Goal: Check status: Check status

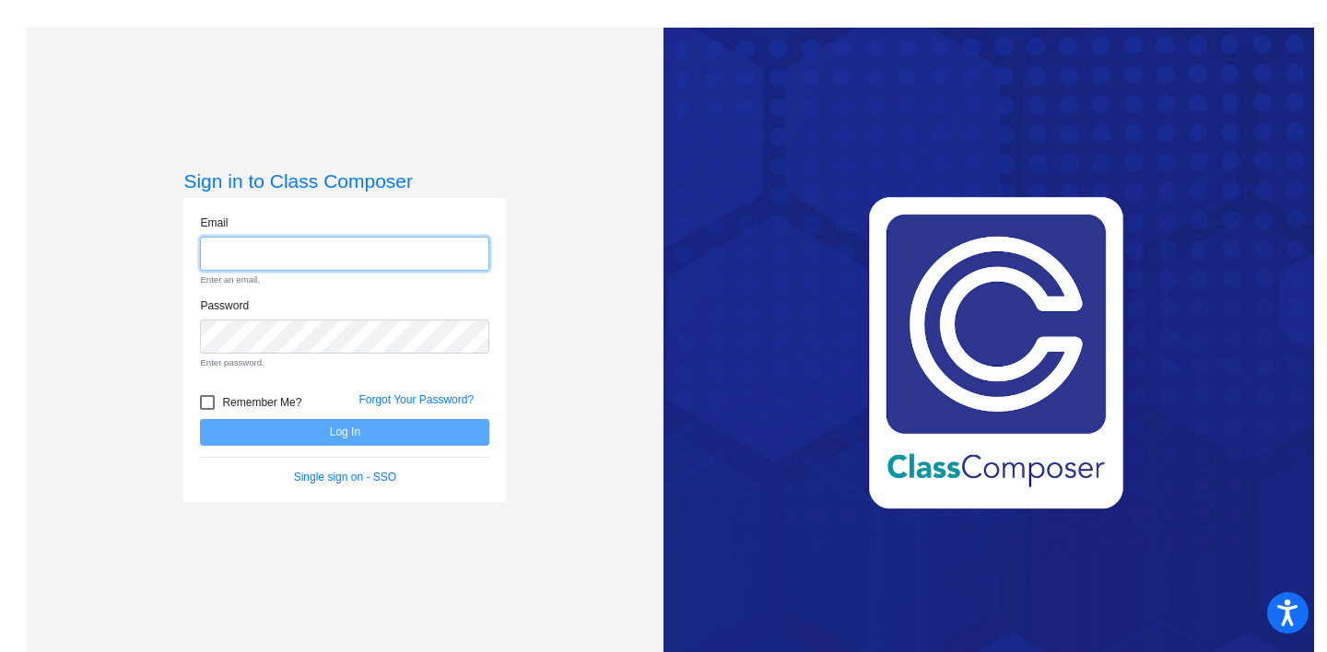
type input "[EMAIL_ADDRESS][DOMAIN_NAME]"
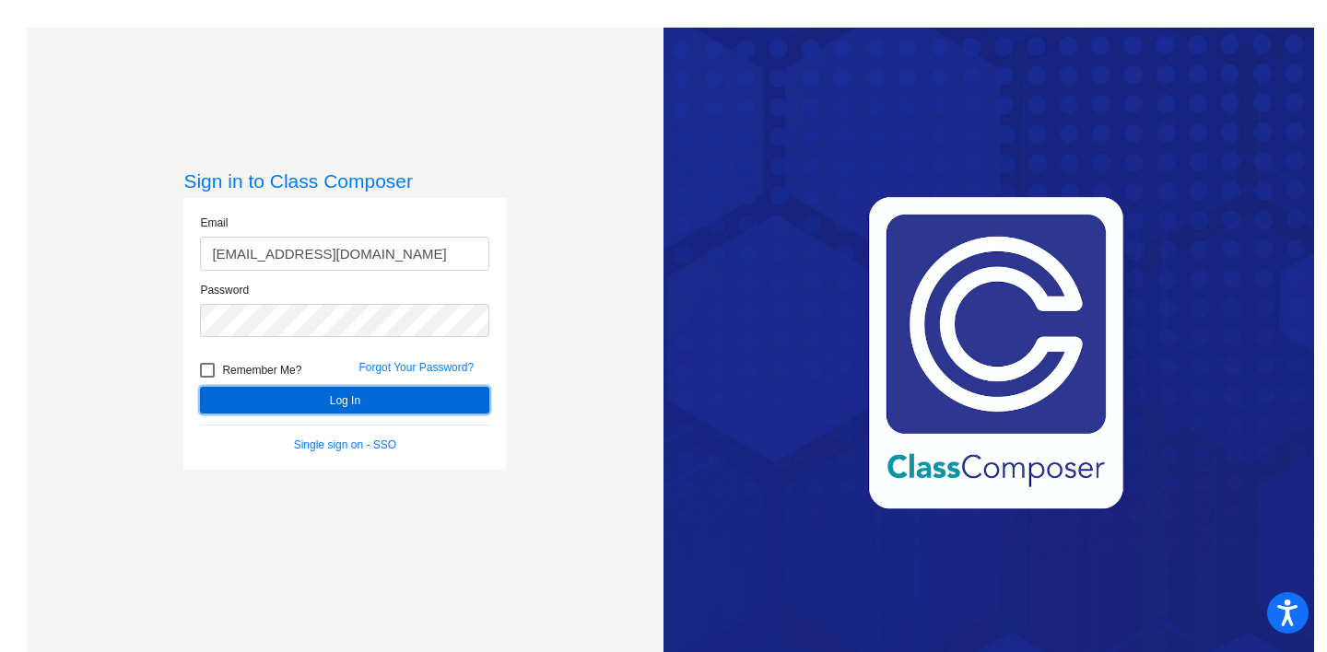
click at [358, 401] on button "Log In" at bounding box center [344, 400] width 289 height 27
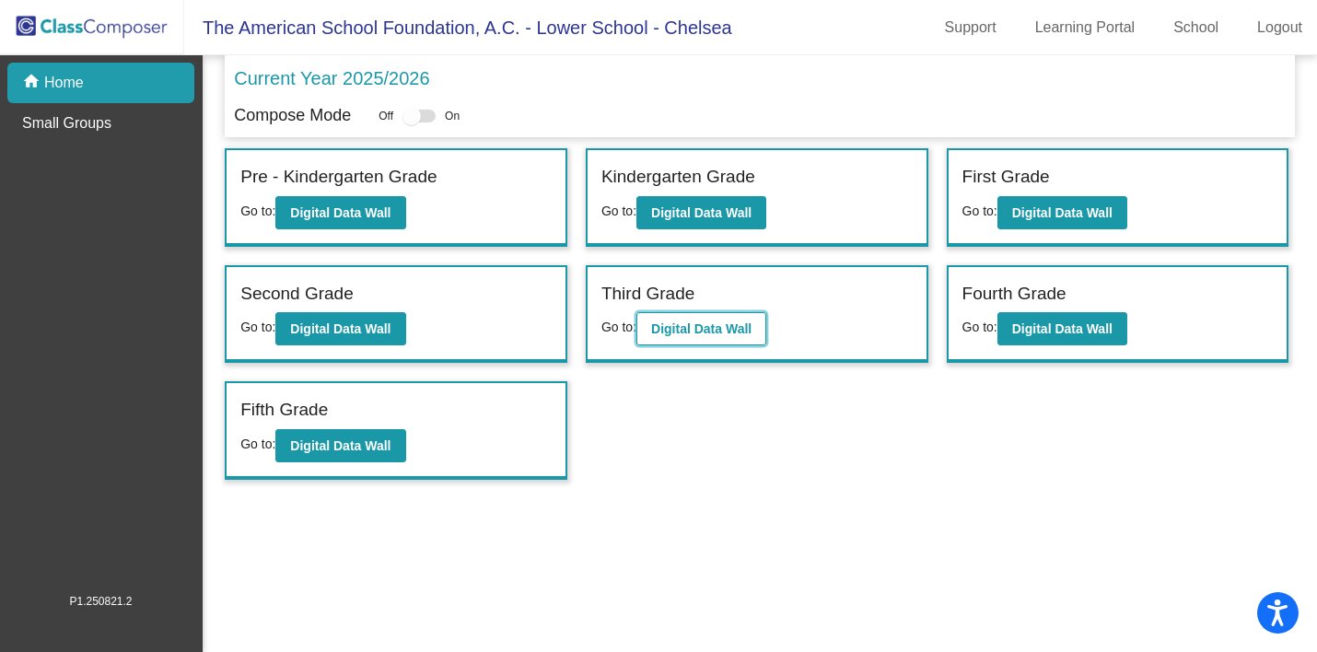
click at [720, 333] on b "Digital Data Wall" at bounding box center [701, 329] width 100 height 15
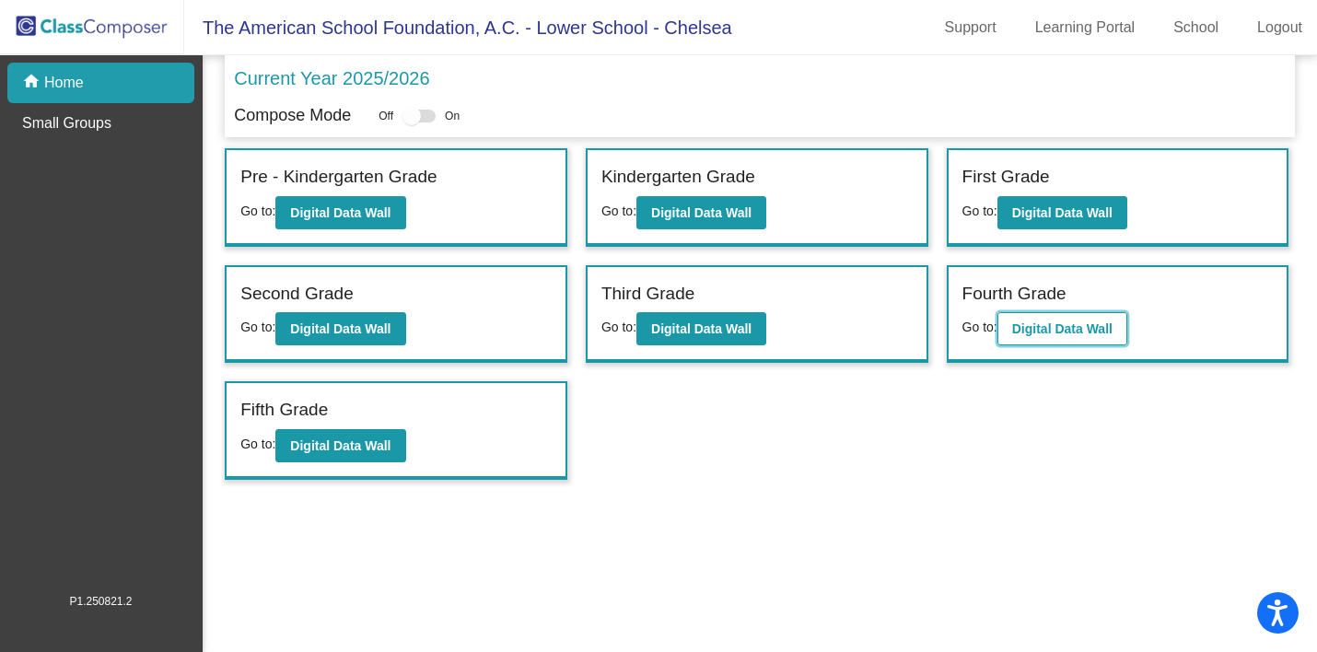
click at [1072, 330] on b "Digital Data Wall" at bounding box center [1062, 329] width 100 height 15
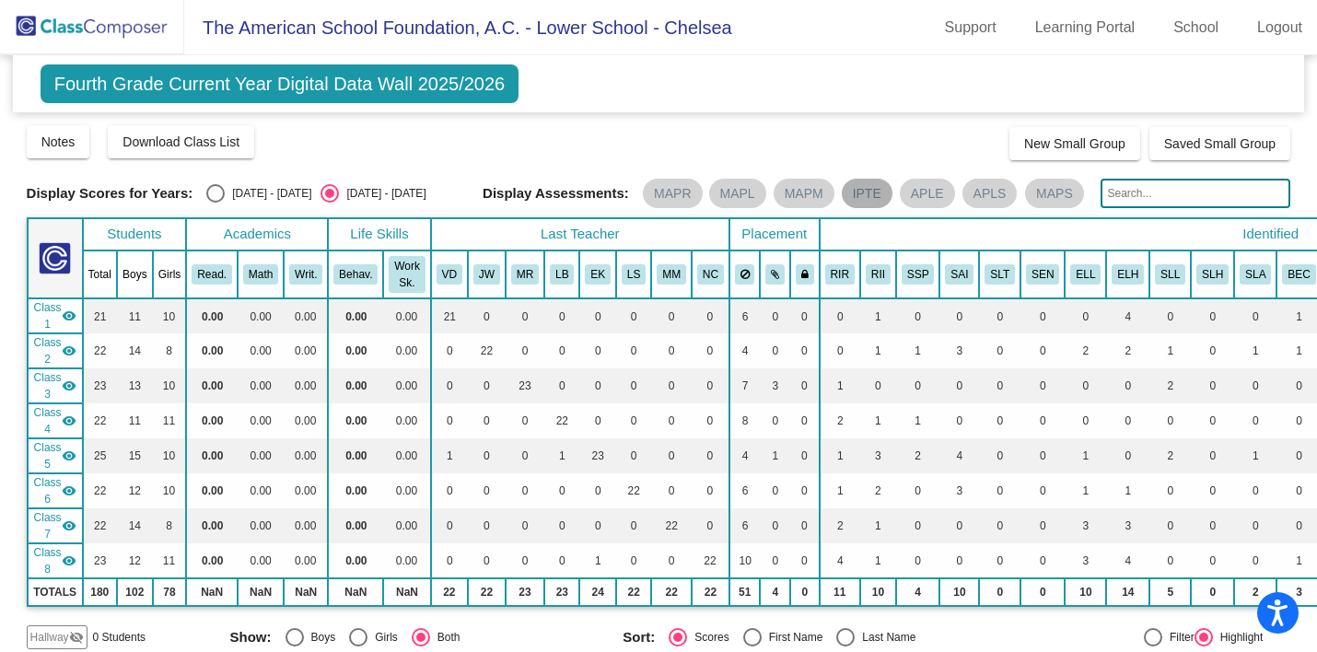
click at [860, 187] on mat-chip "IPTE" at bounding box center [867, 193] width 51 height 29
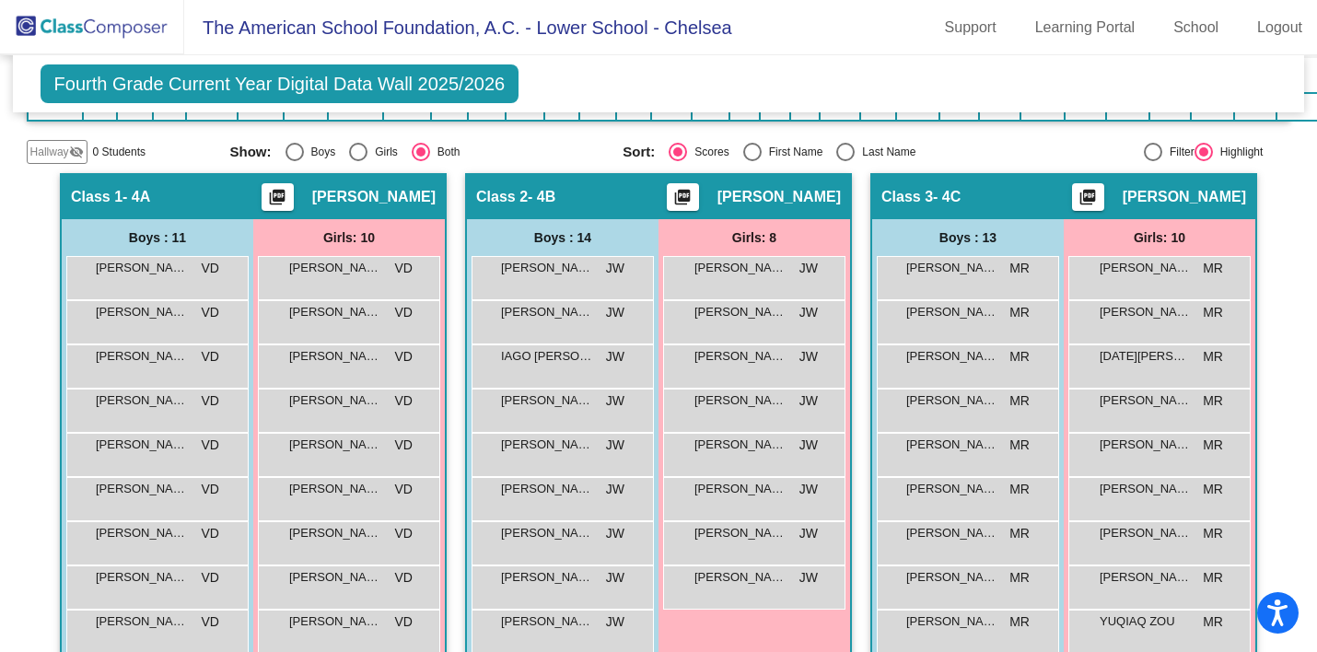
scroll to position [486, 0]
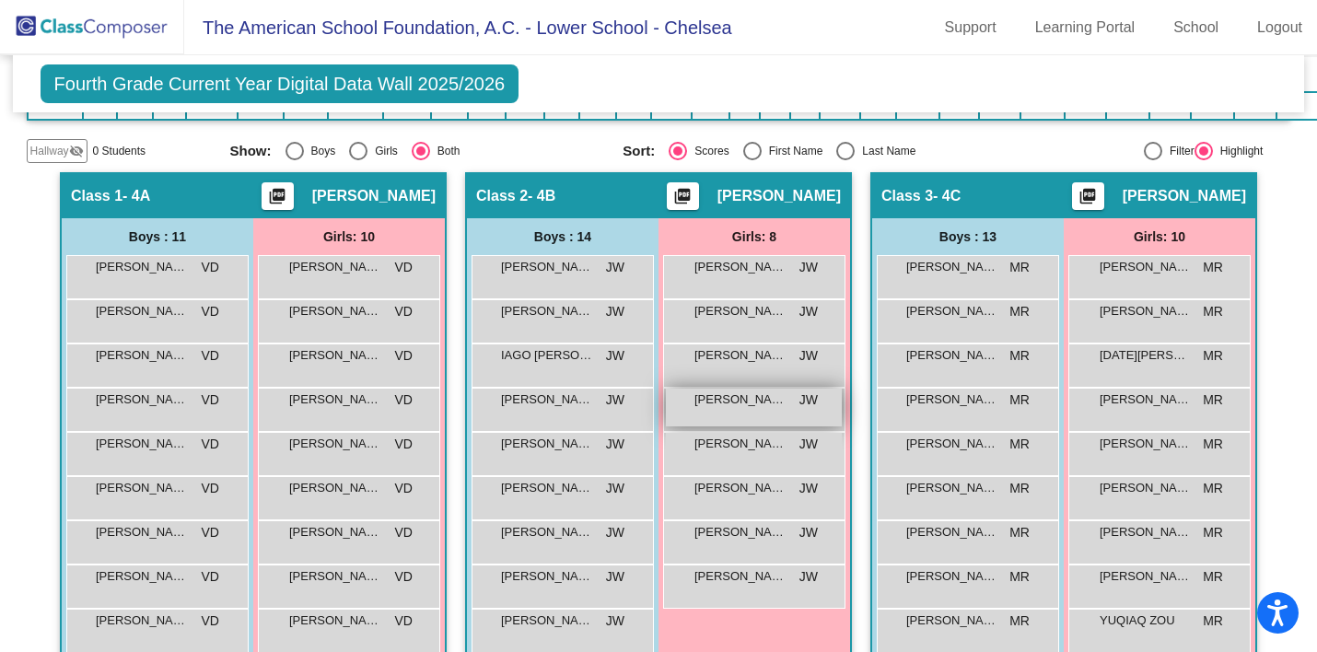
click at [731, 409] on span "[PERSON_NAME]" at bounding box center [741, 400] width 92 height 18
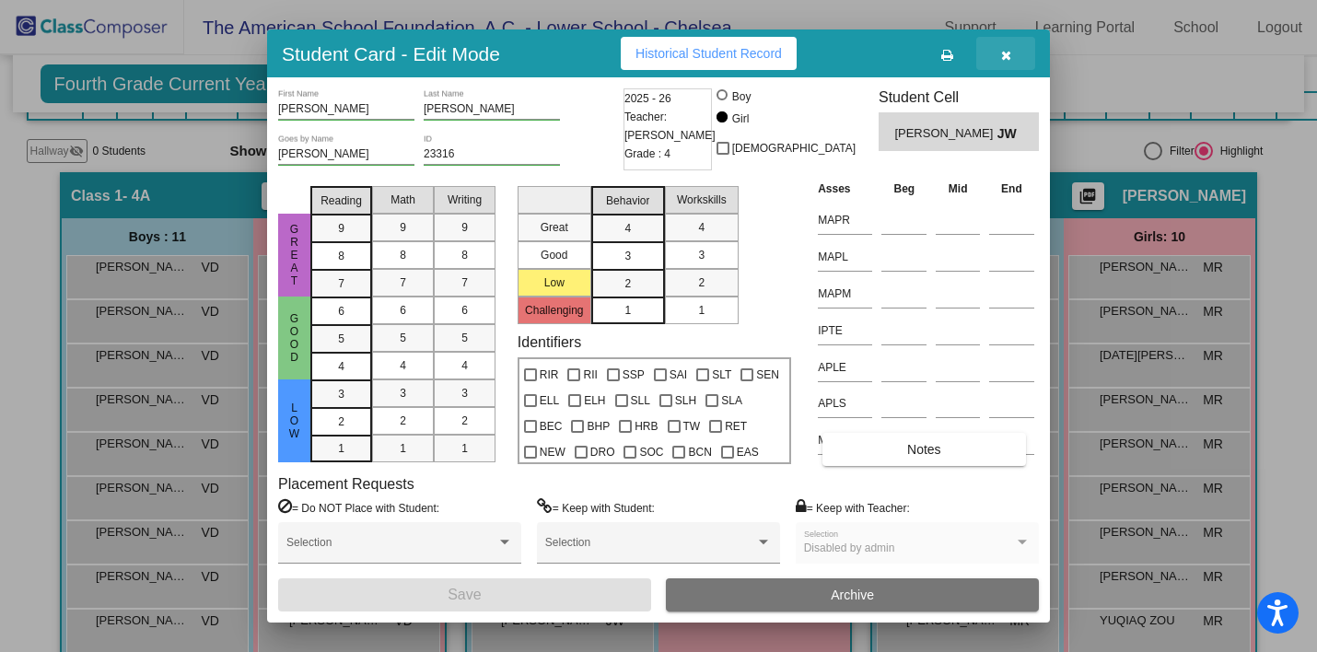
click at [1009, 58] on icon "button" at bounding box center [1006, 55] width 10 height 13
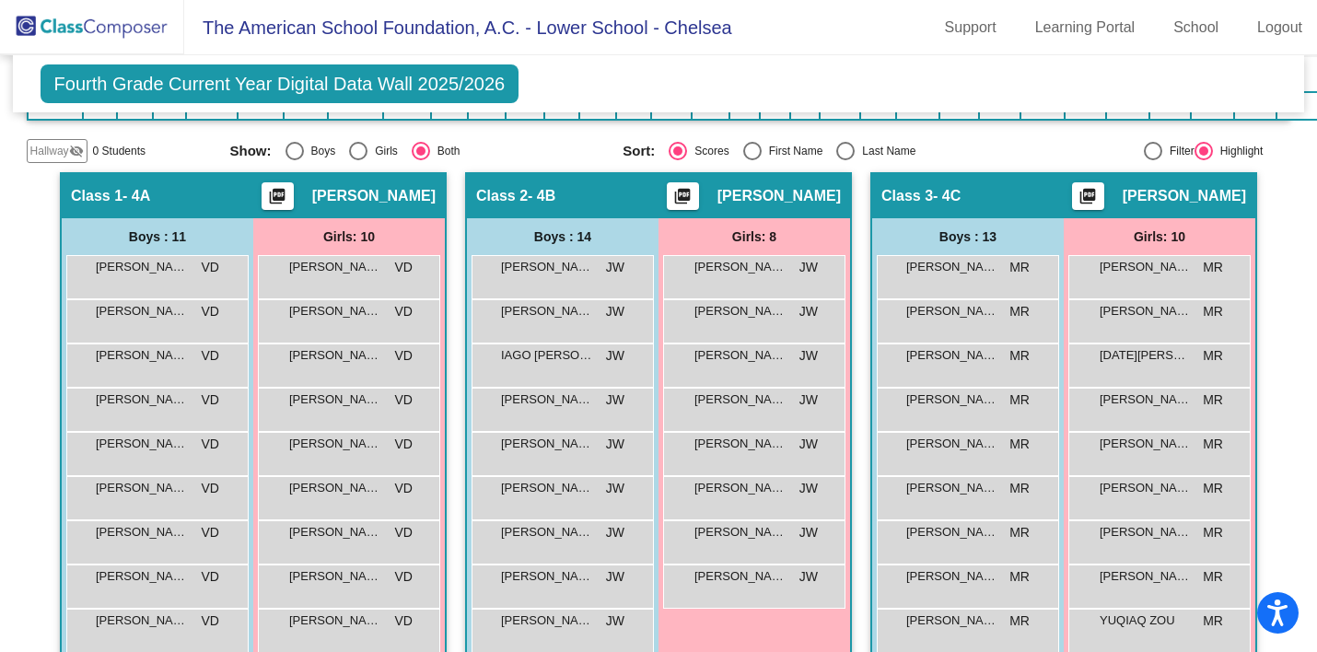
click at [355, 79] on span "Fourth Grade Current Year Digital Data Wall 2025/2026" at bounding box center [280, 83] width 479 height 39
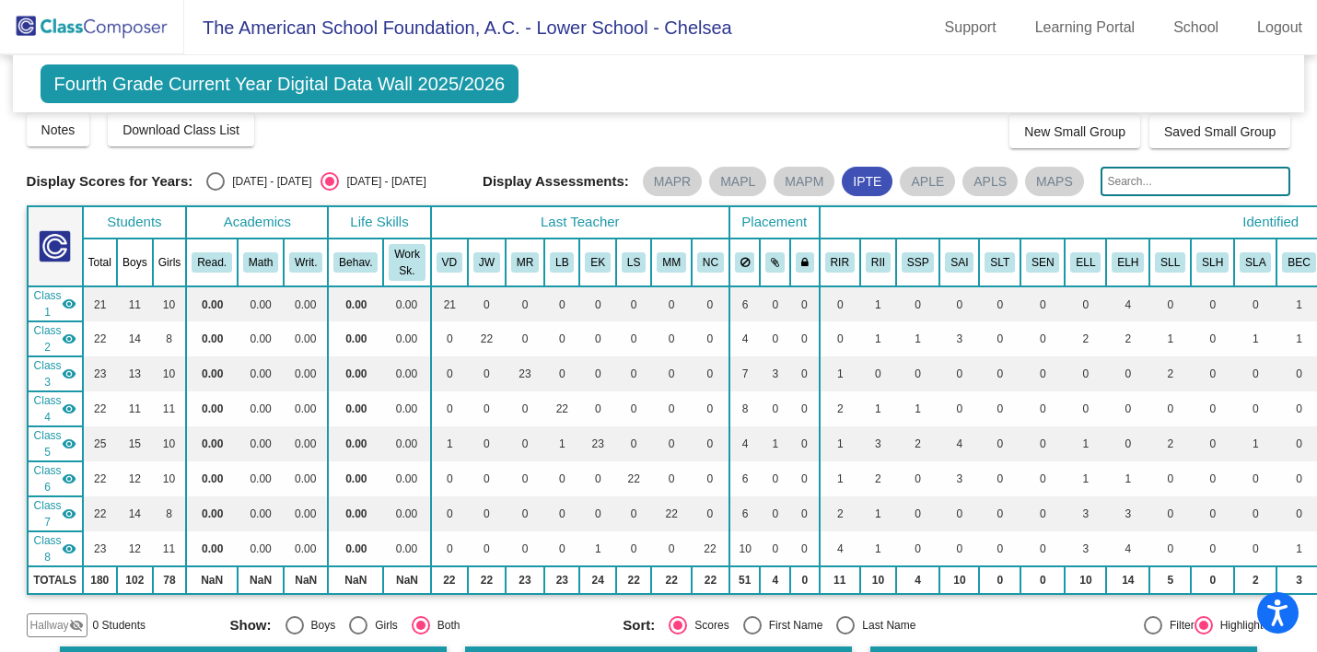
scroll to position [8, 0]
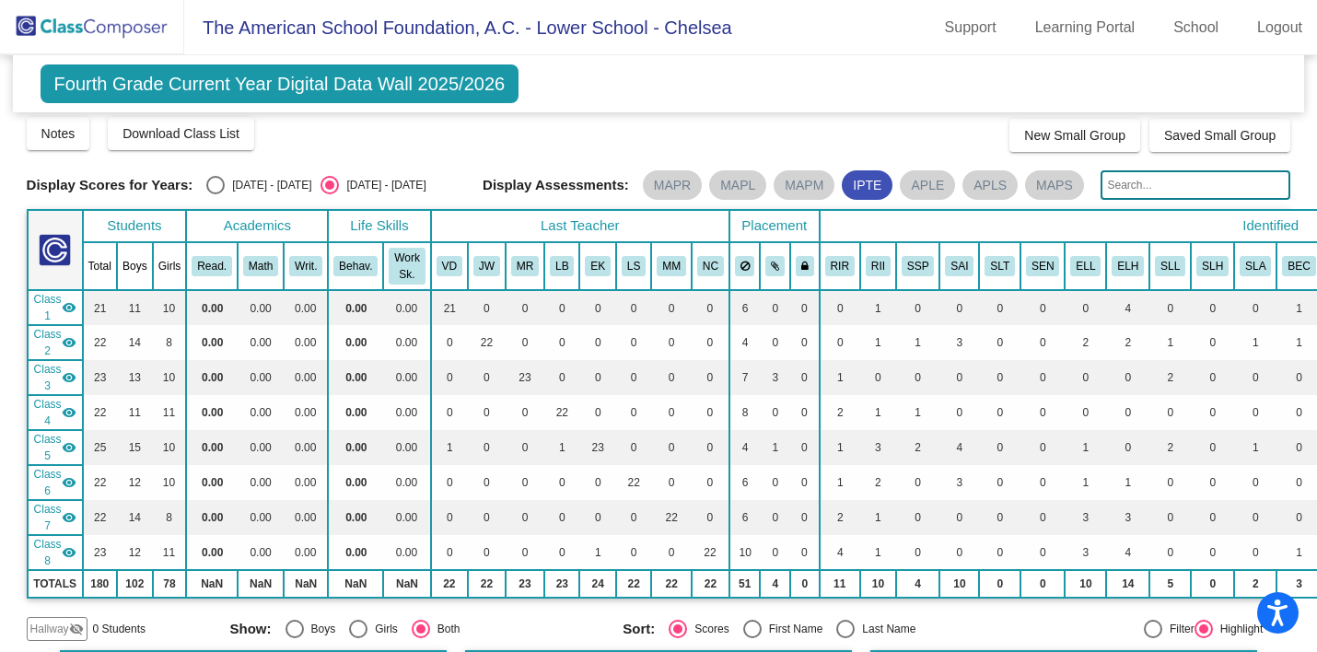
click at [218, 194] on div "Select an option" at bounding box center [215, 185] width 18 height 18
click at [216, 195] on input "[DATE] - [DATE]" at bounding box center [215, 194] width 1 height 1
radio input "true"
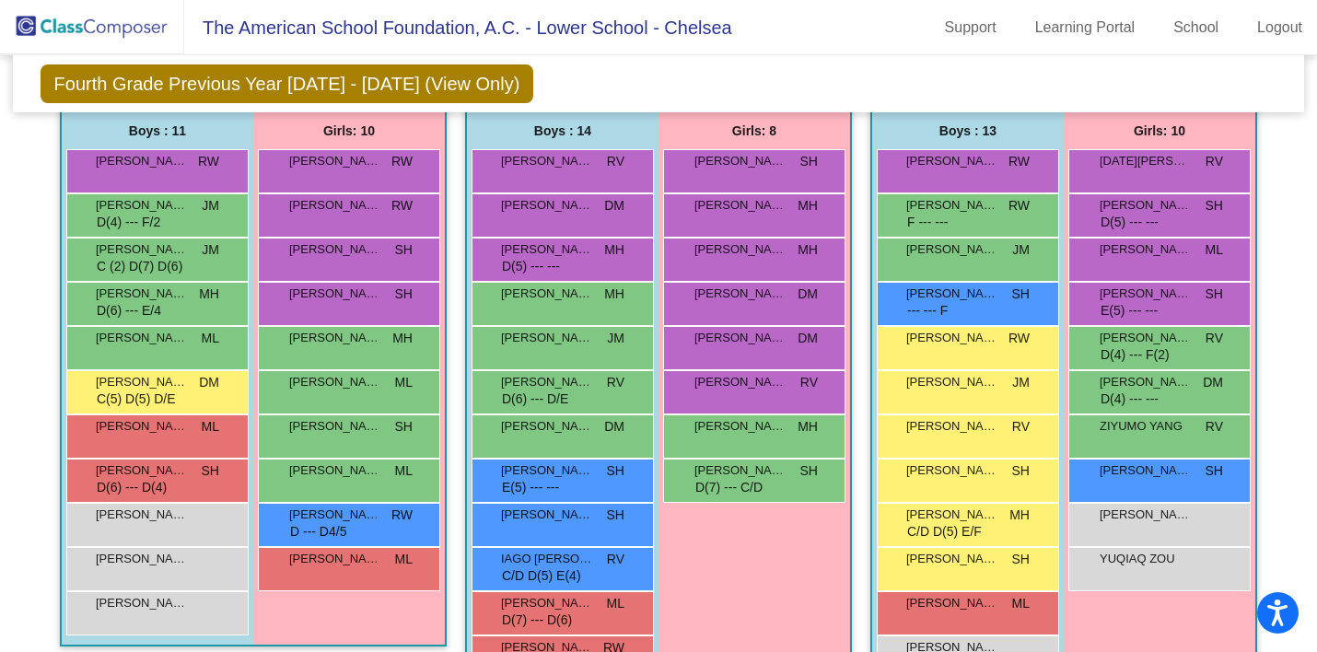
scroll to position [585, 0]
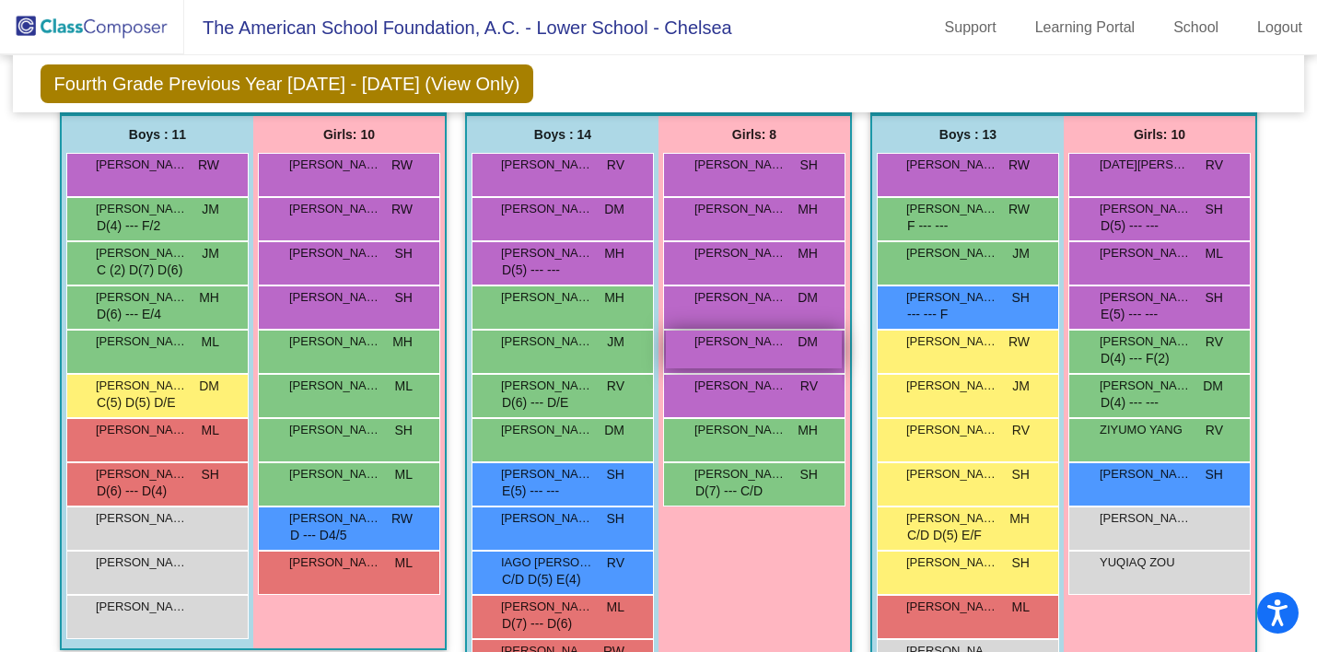
click at [747, 347] on span "[PERSON_NAME]" at bounding box center [741, 342] width 92 height 18
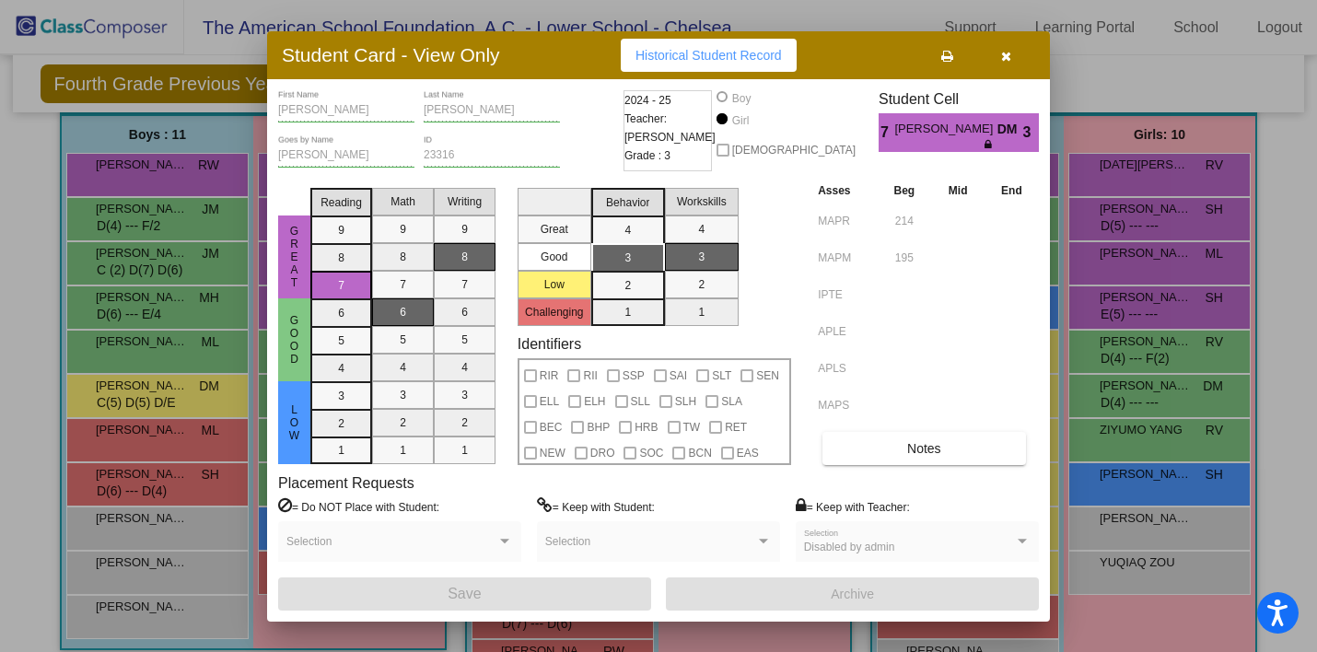
scroll to position [0, 0]
click at [1007, 56] on icon "button" at bounding box center [1006, 56] width 10 height 13
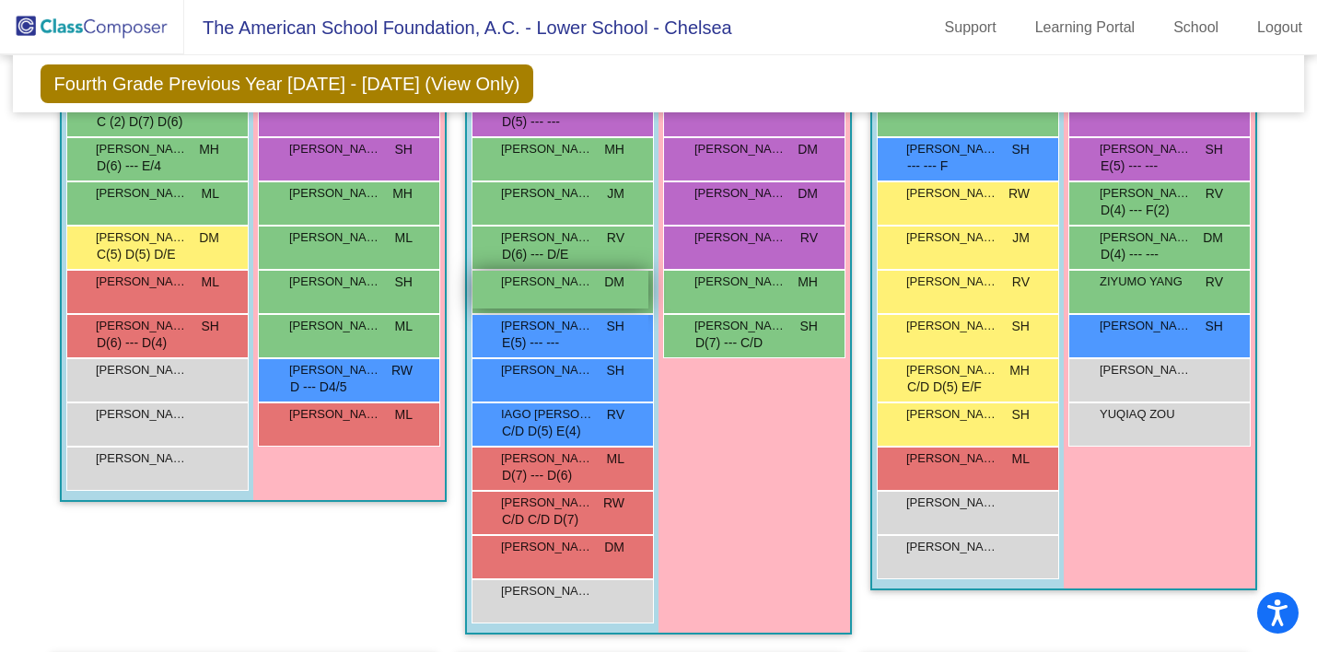
scroll to position [752, 0]
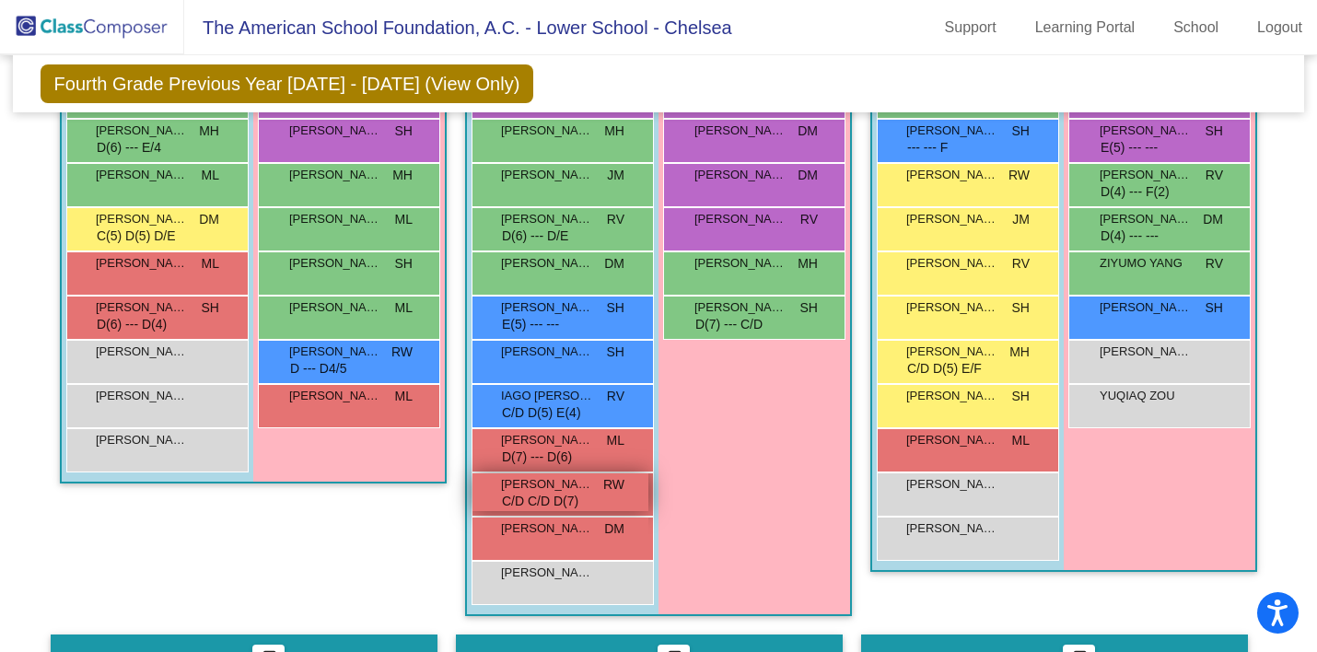
click at [581, 489] on span "[PERSON_NAME]" at bounding box center [547, 484] width 92 height 18
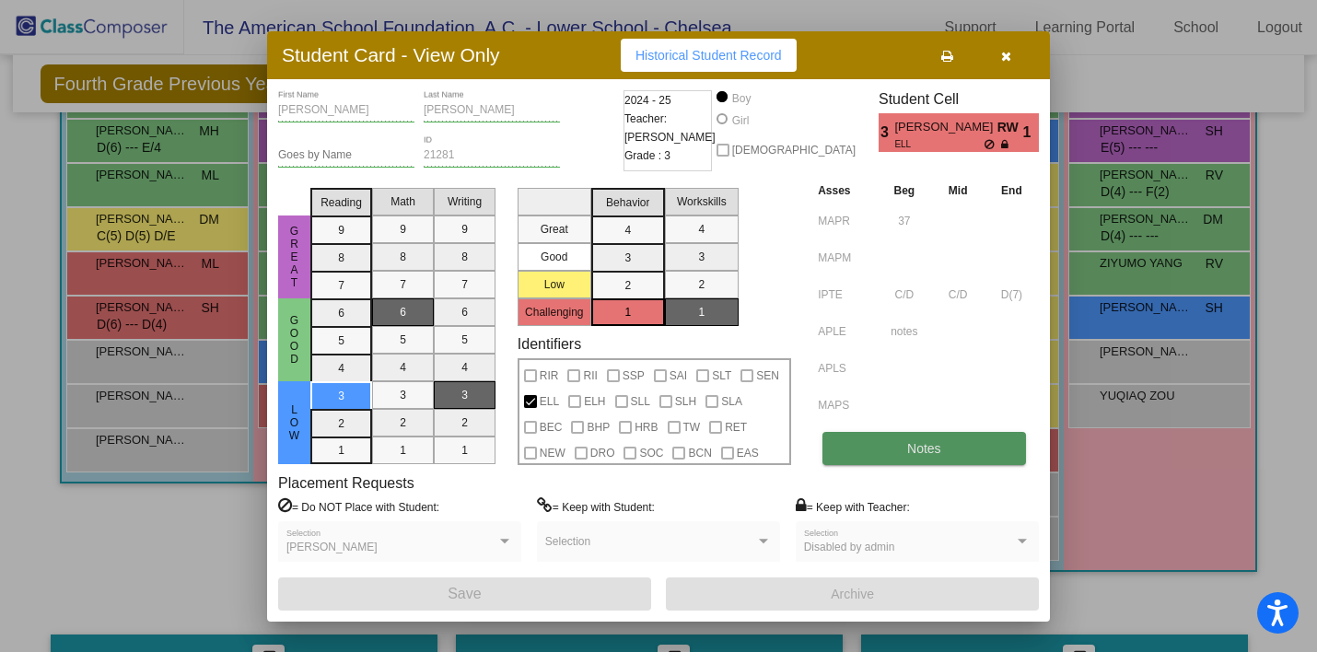
click at [925, 447] on span "Notes" at bounding box center [924, 448] width 34 height 15
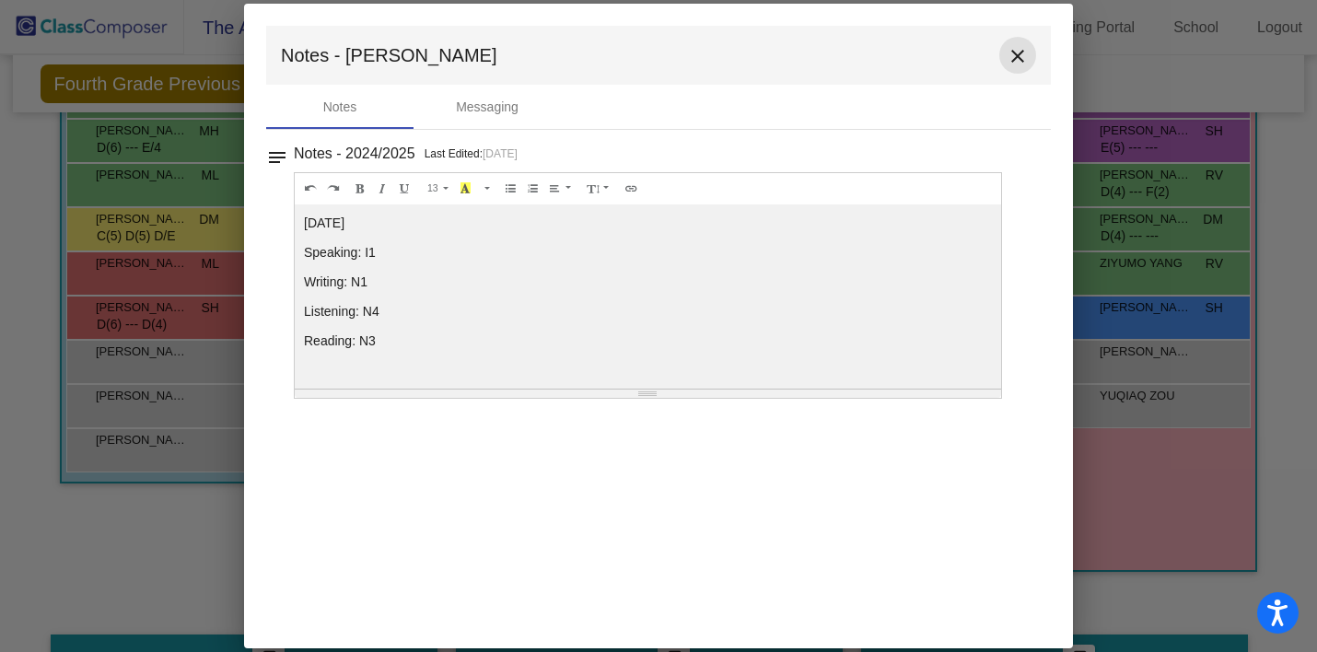
click at [1023, 53] on mat-icon "close" at bounding box center [1018, 56] width 22 height 22
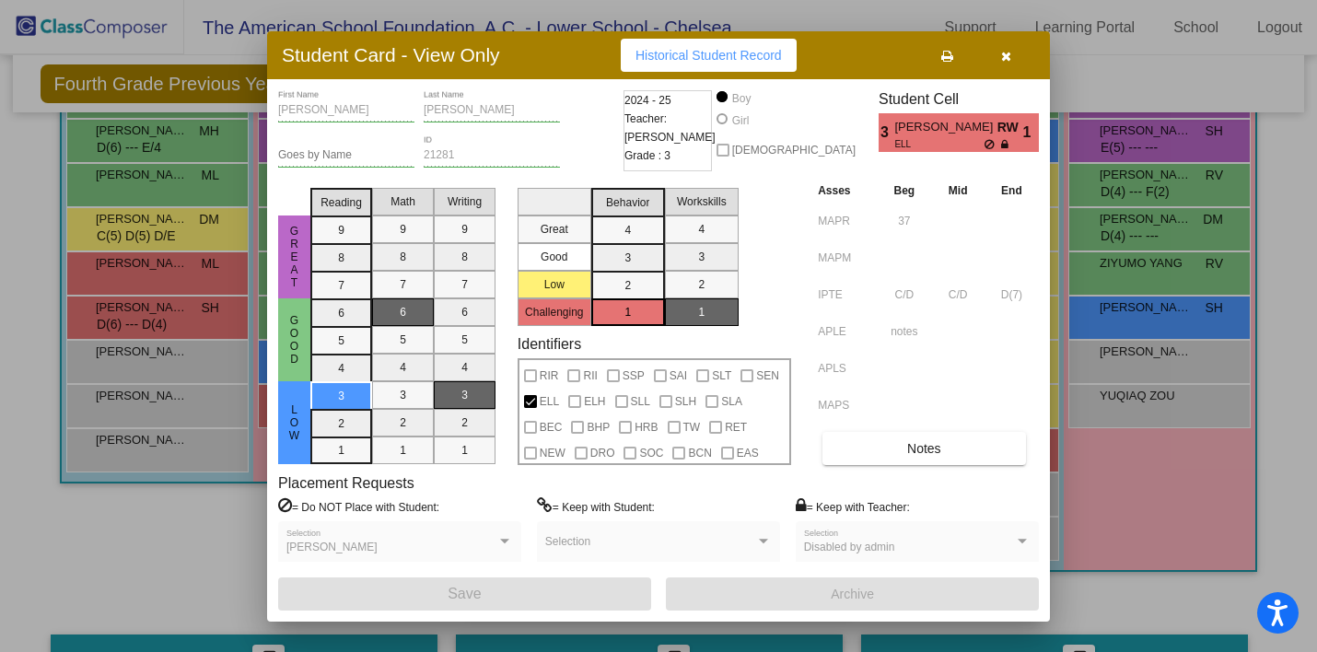
click at [1001, 56] on icon "button" at bounding box center [1006, 56] width 10 height 13
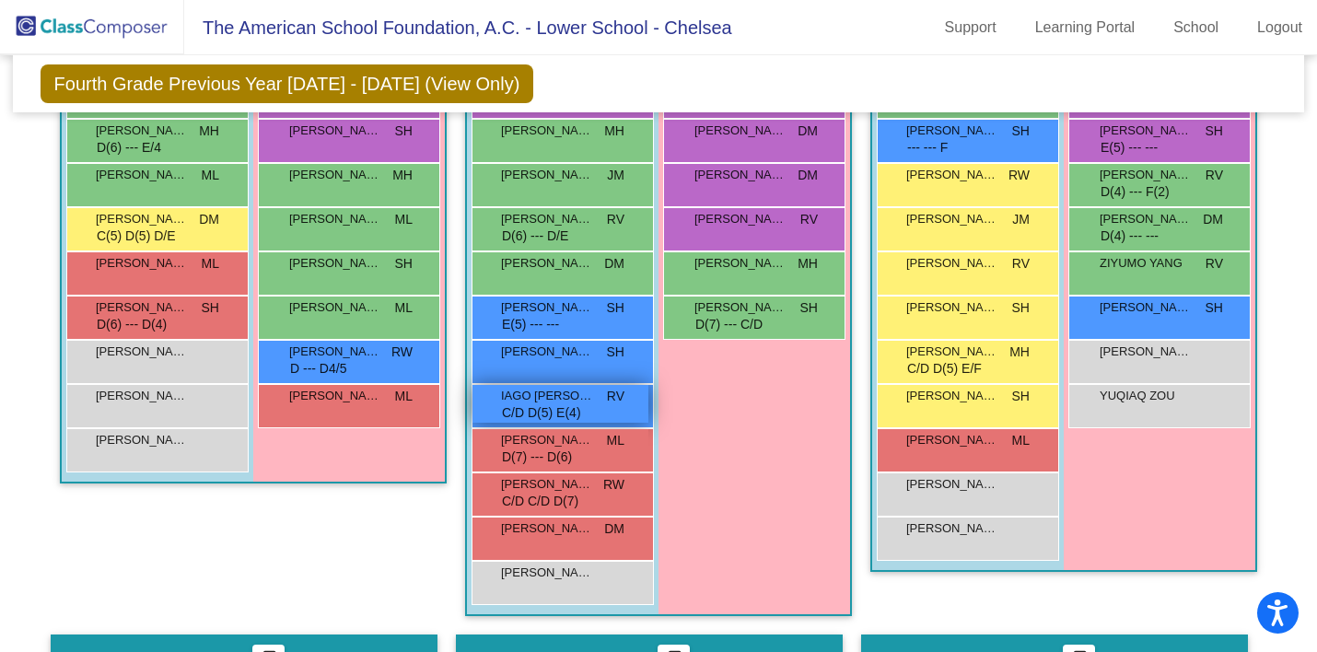
click at [564, 403] on span "IAGO [PERSON_NAME]" at bounding box center [547, 396] width 92 height 18
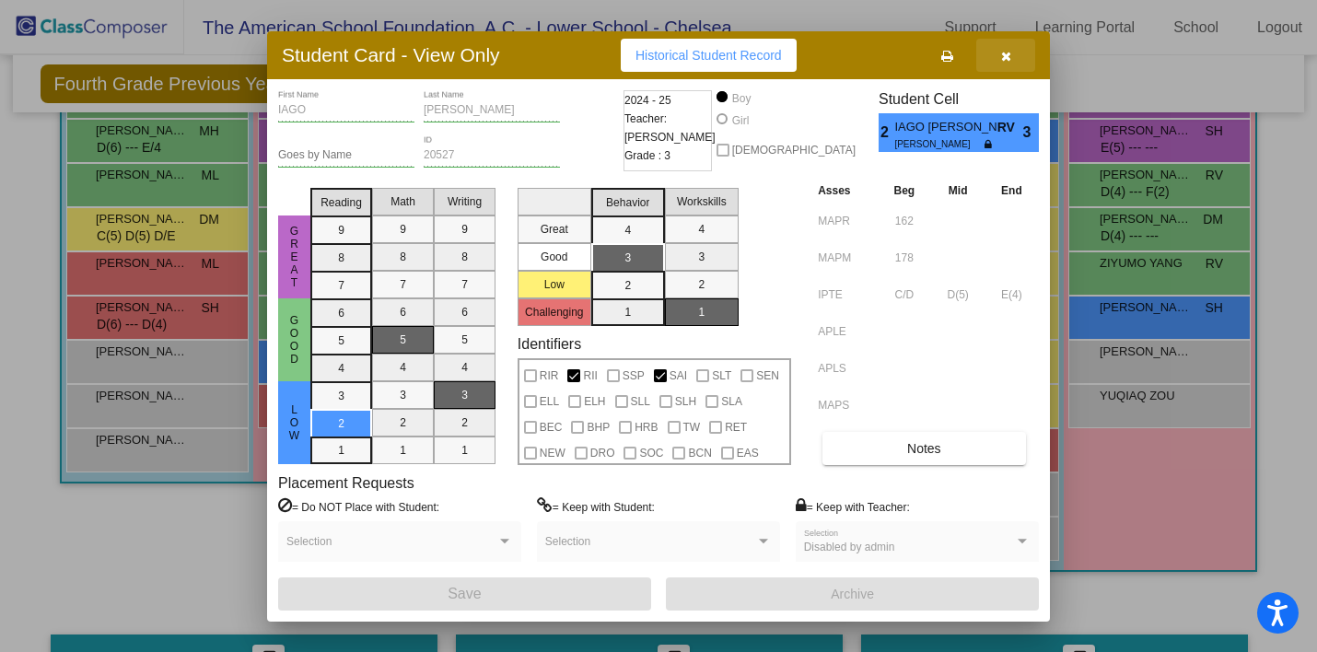
click at [1008, 58] on icon "button" at bounding box center [1006, 56] width 10 height 13
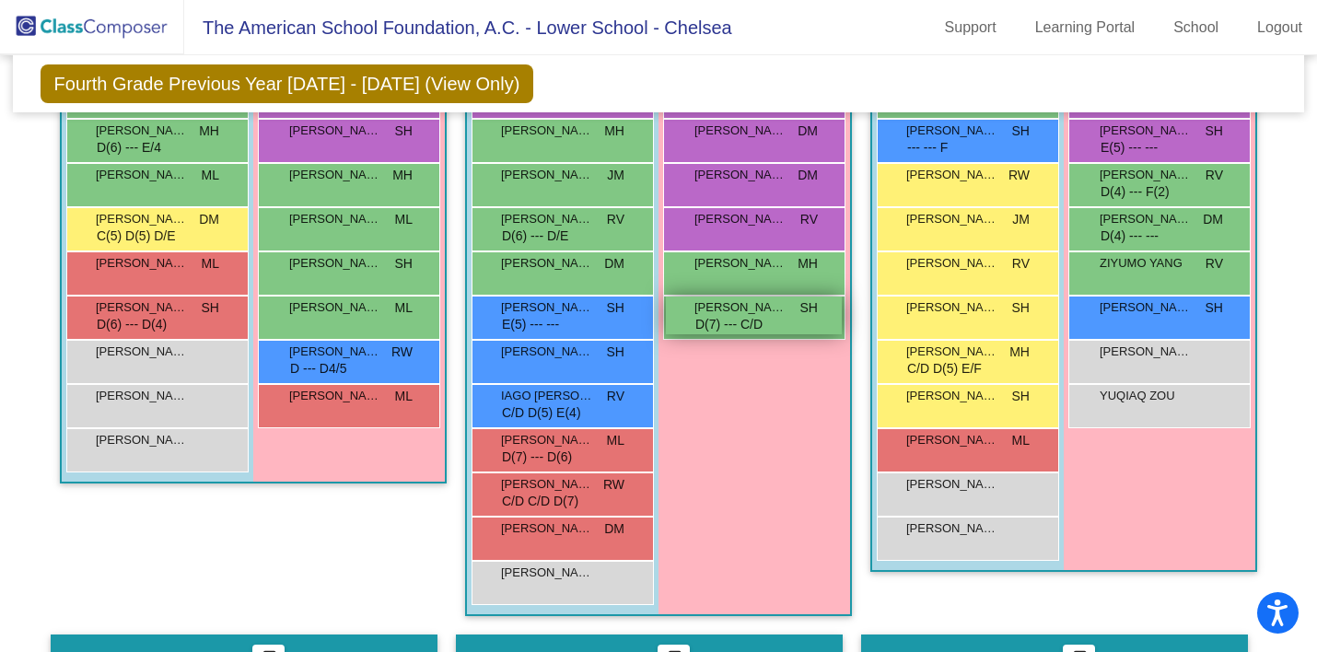
scroll to position [691, 0]
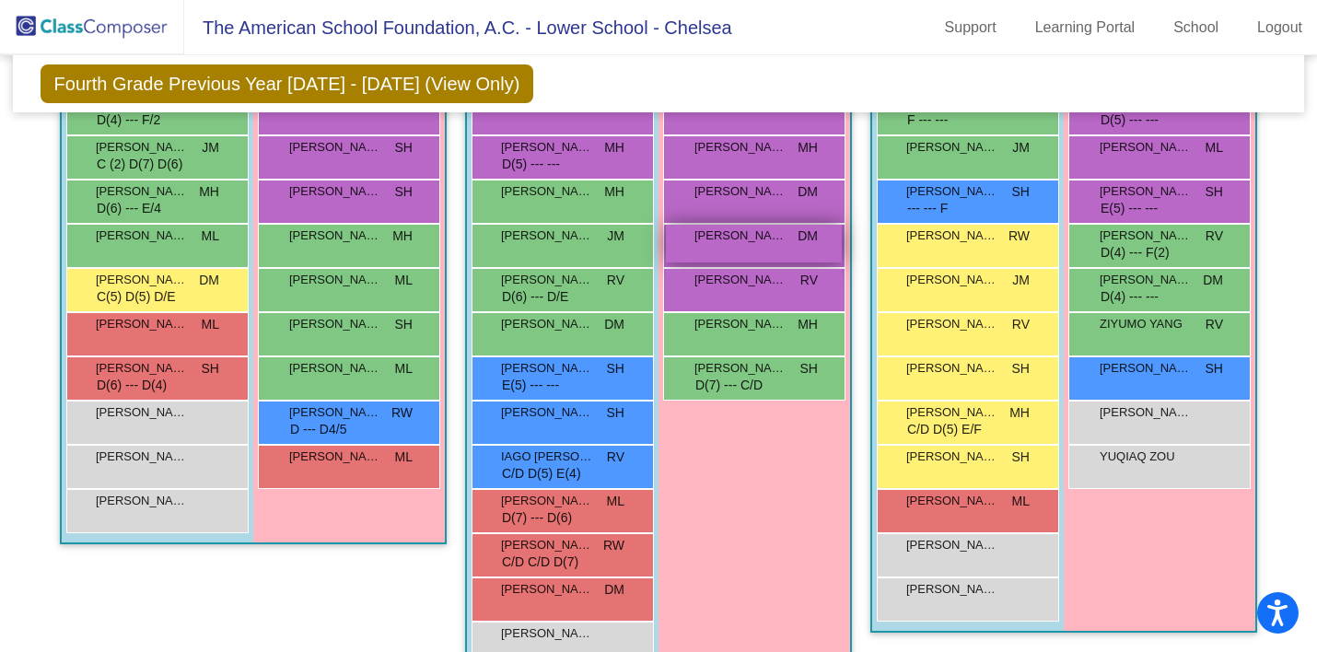
click at [721, 244] on div "7 [PERSON_NAME] [PERSON_NAME] lock do_not_disturb_alt 3" at bounding box center [754, 244] width 176 height 38
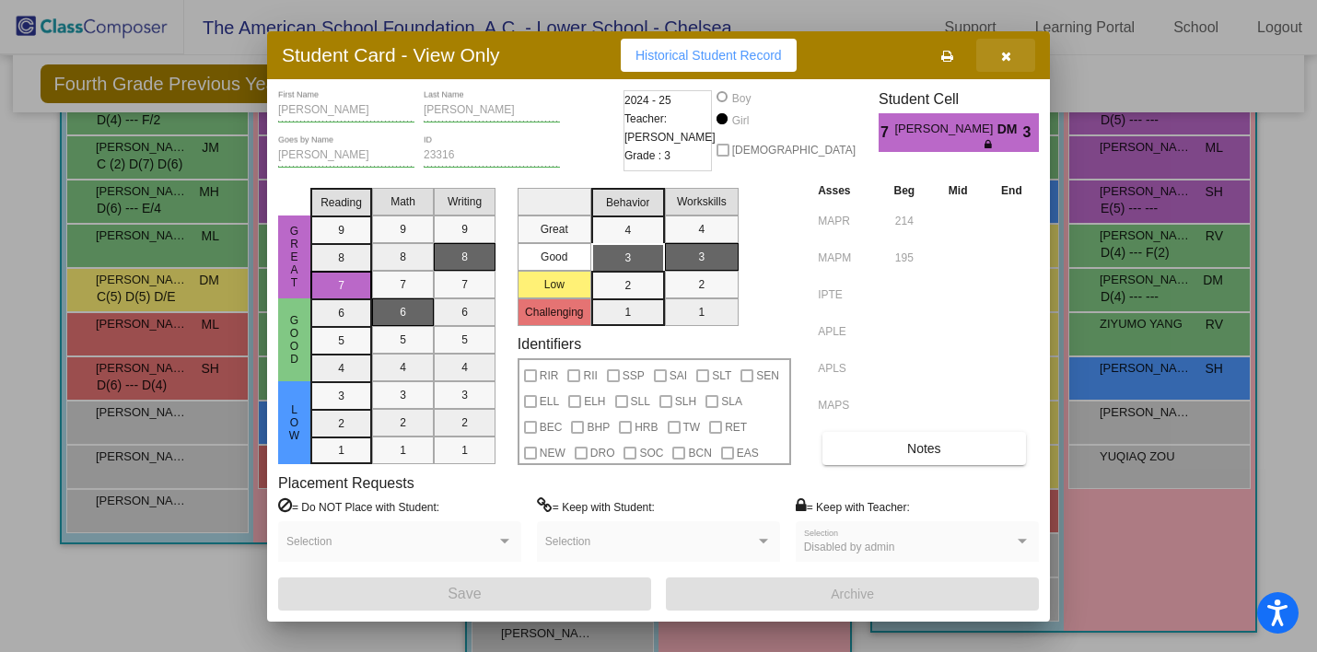
click at [1004, 60] on icon "button" at bounding box center [1006, 56] width 10 height 13
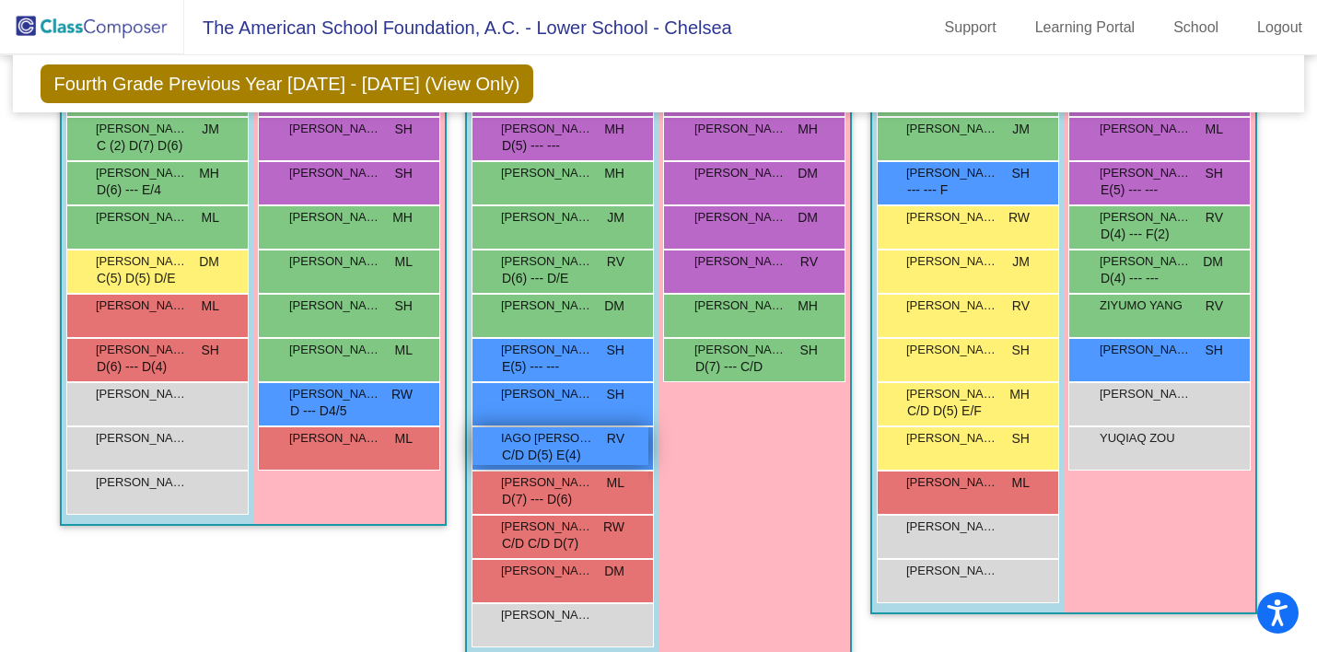
scroll to position [742, 0]
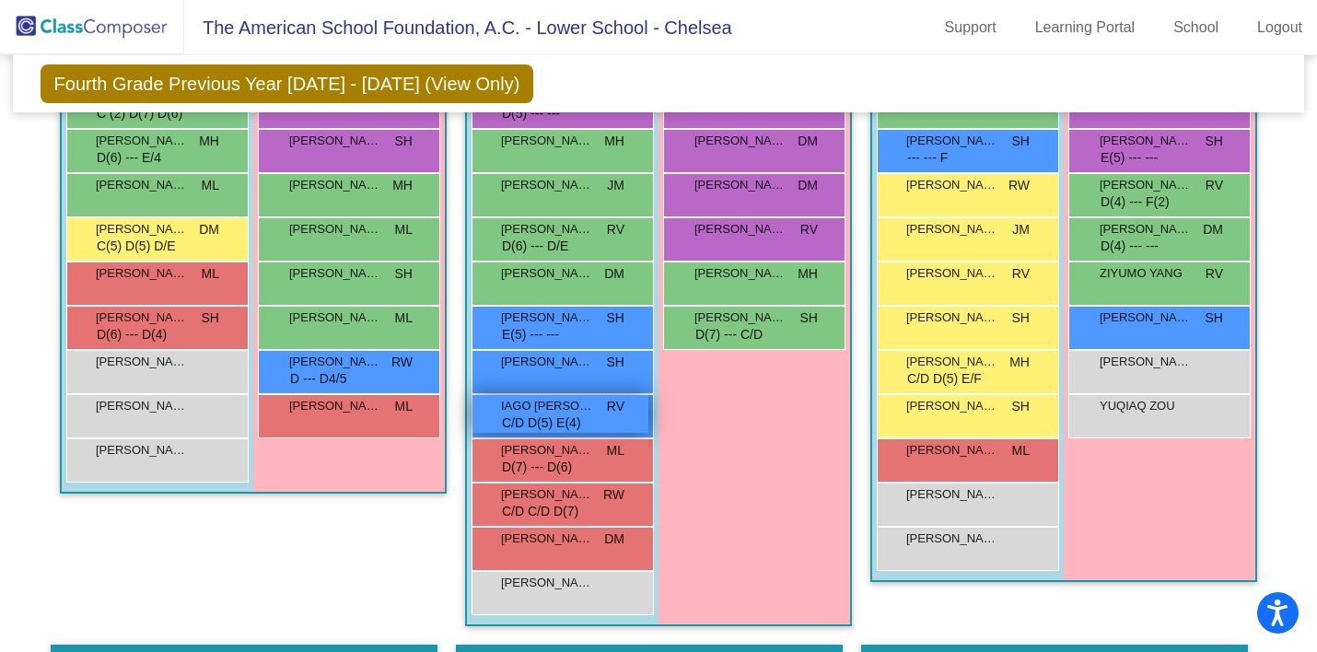
click at [539, 412] on span "IAGO [PERSON_NAME]" at bounding box center [547, 406] width 92 height 18
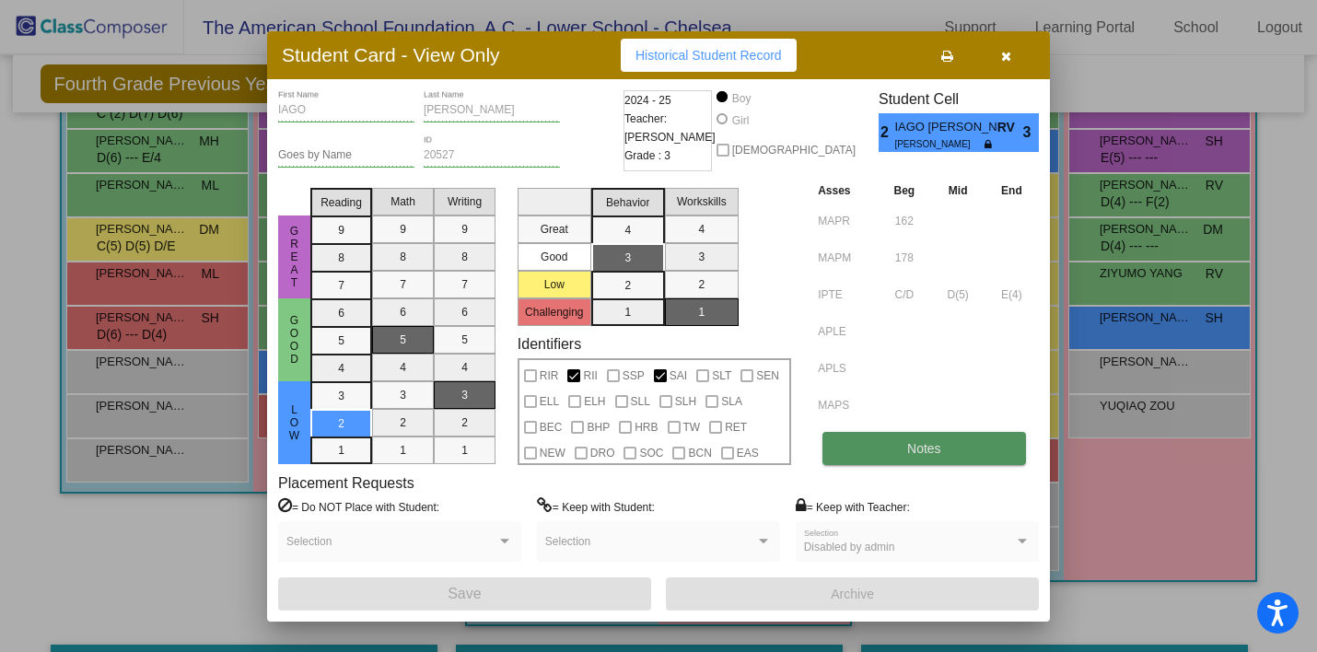
click at [915, 455] on span "Notes" at bounding box center [924, 448] width 34 height 15
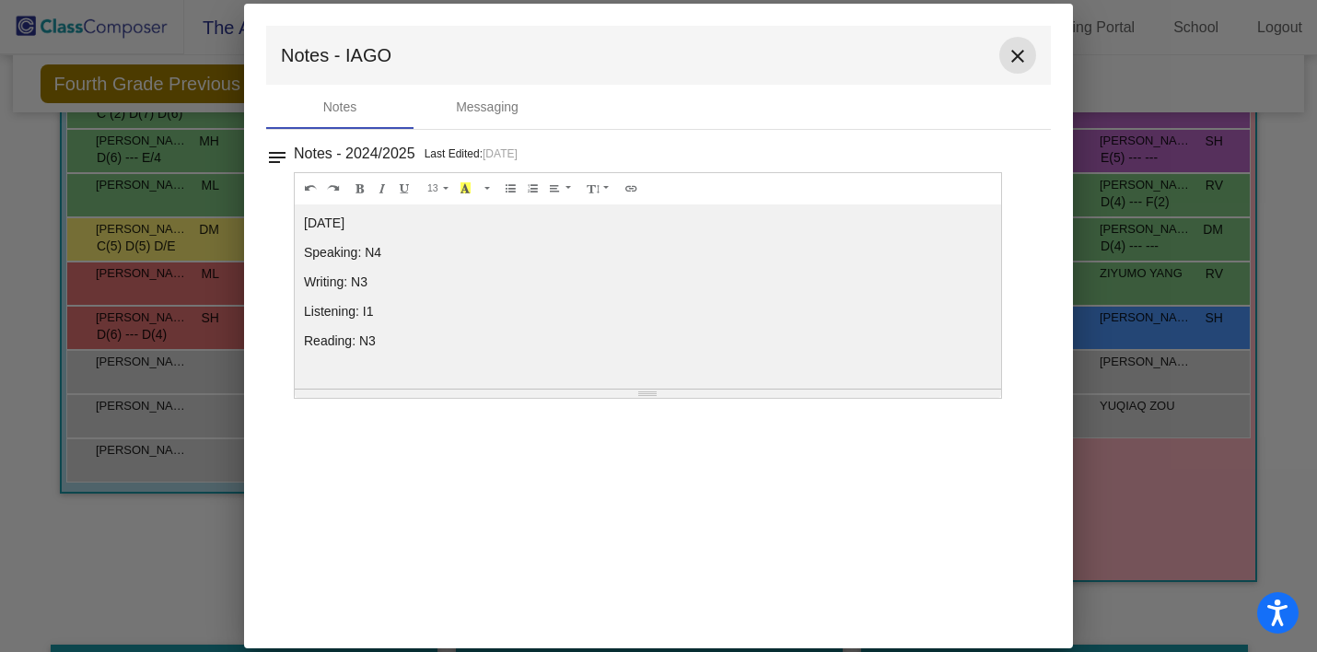
click at [1015, 67] on button "close" at bounding box center [1018, 55] width 37 height 37
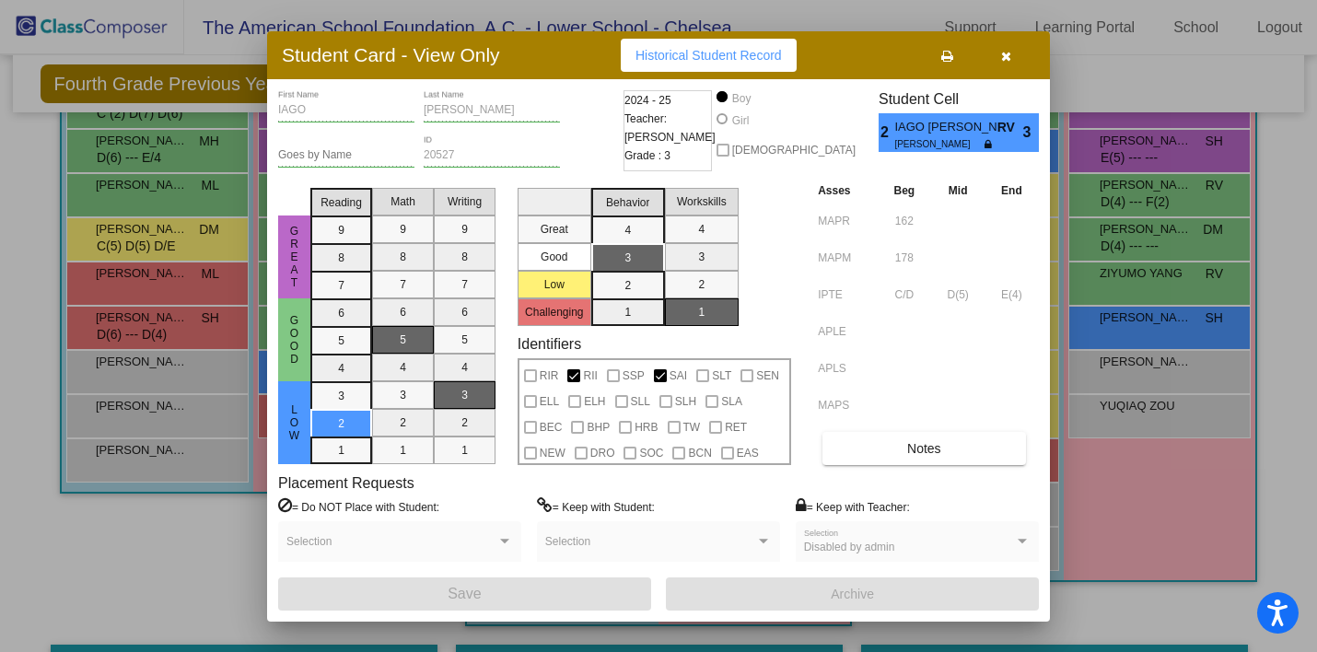
click at [1009, 53] on icon "button" at bounding box center [1006, 56] width 10 height 13
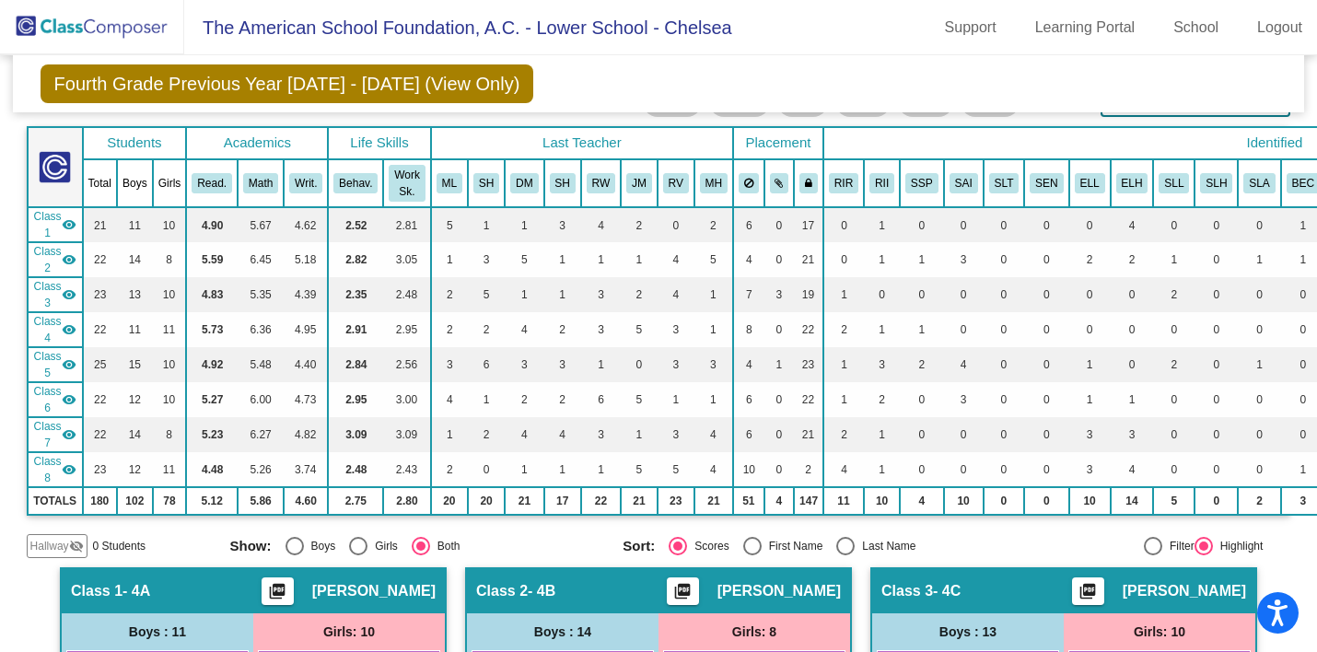
scroll to position [90, 0]
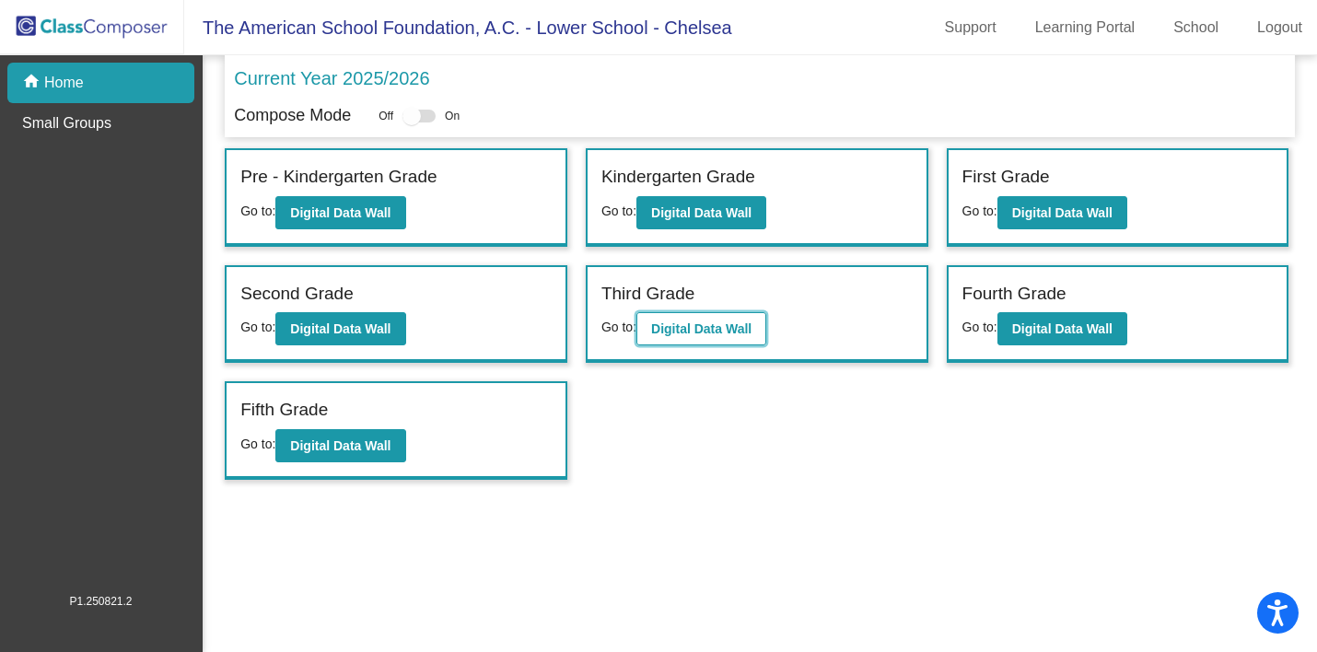
click at [698, 323] on b "Digital Data Wall" at bounding box center [701, 329] width 100 height 15
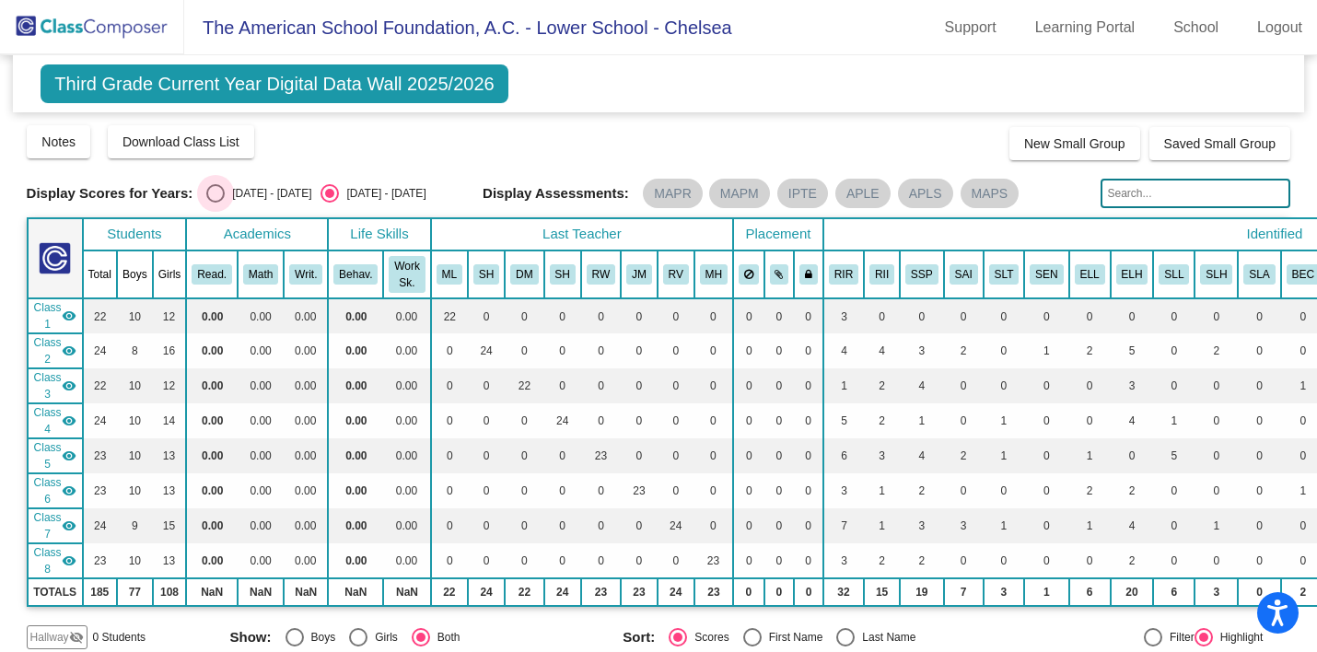
click at [216, 194] on div "Select an option" at bounding box center [215, 193] width 18 height 18
click at [216, 203] on input "[DATE] - [DATE]" at bounding box center [215, 203] width 1 height 1
radio input "true"
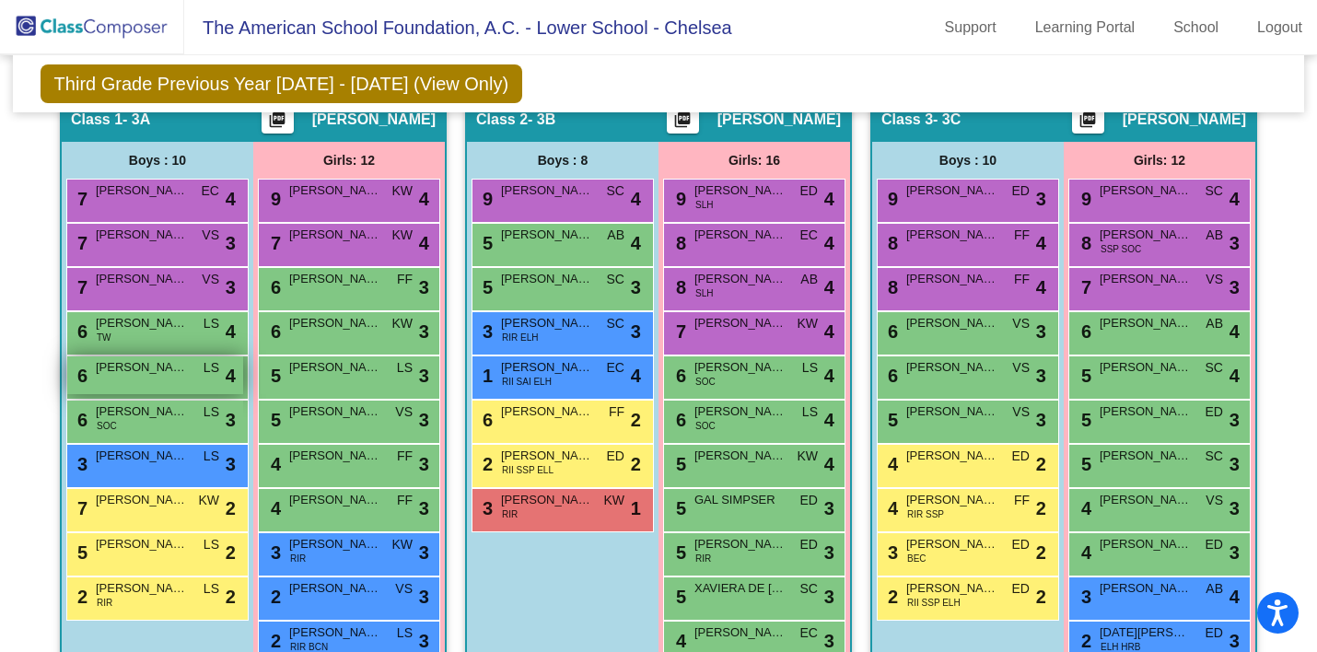
scroll to position [626, 0]
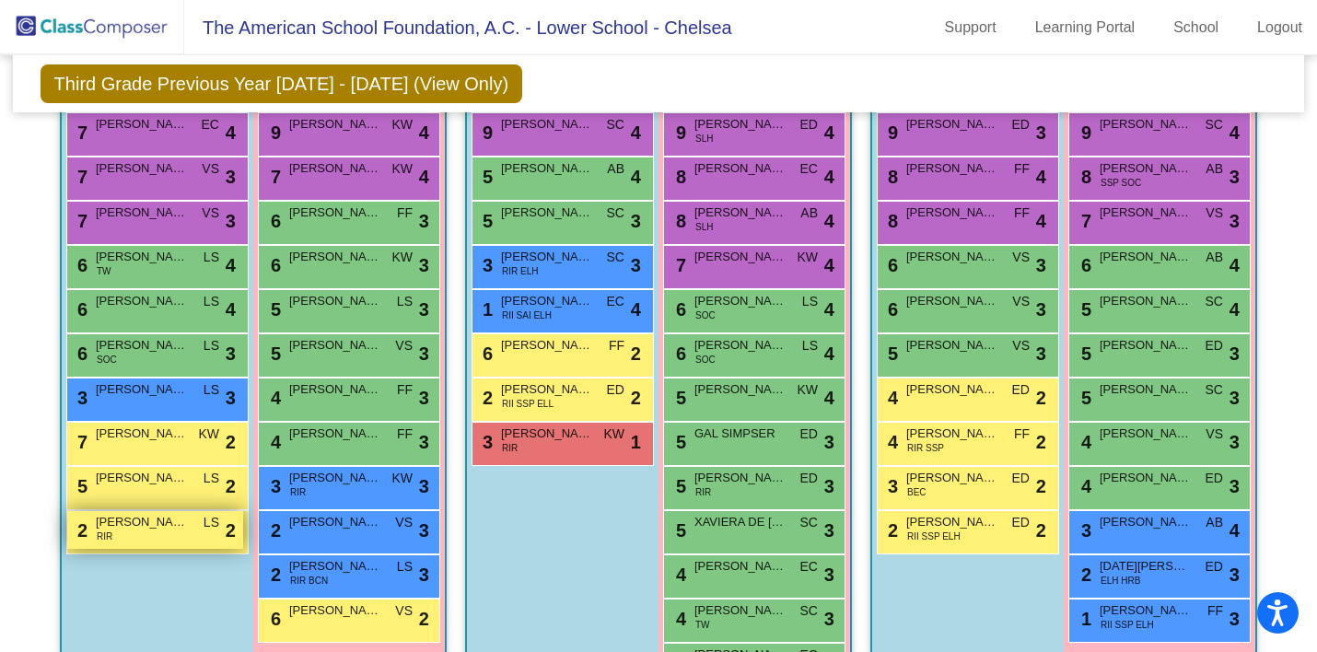
click at [158, 524] on span "[PERSON_NAME] DE LA [PERSON_NAME]" at bounding box center [142, 522] width 92 height 18
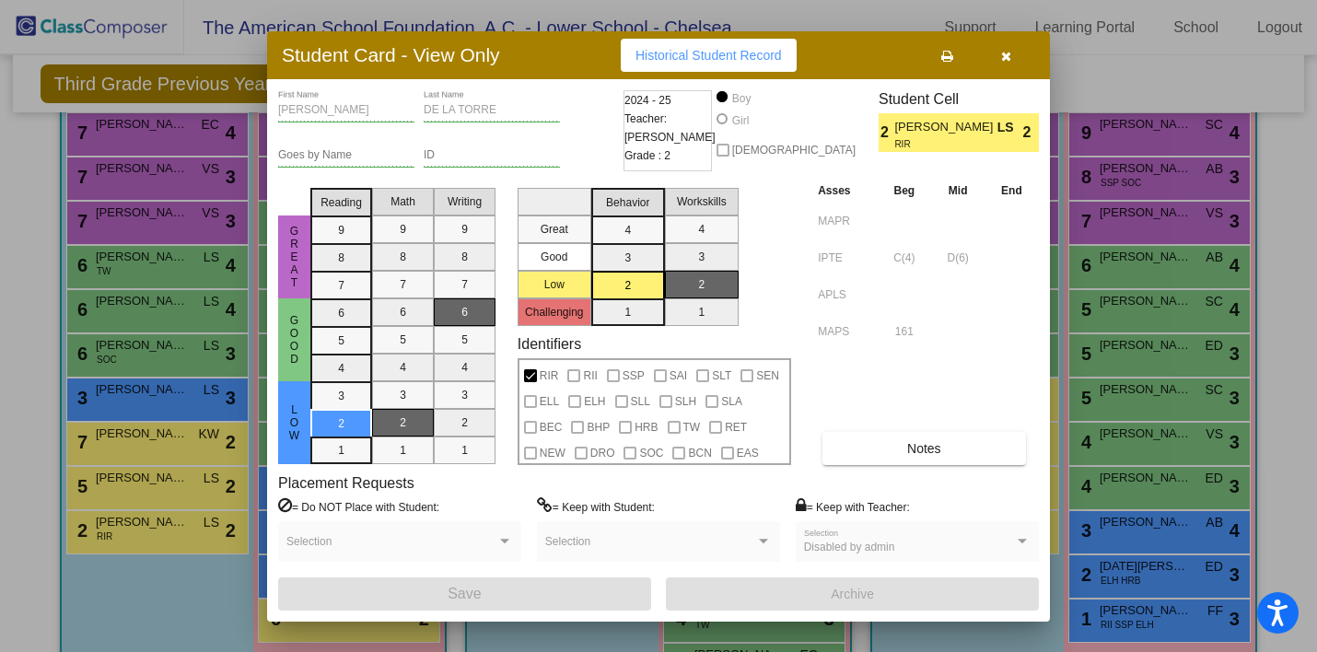
click at [1003, 59] on icon "button" at bounding box center [1006, 56] width 10 height 13
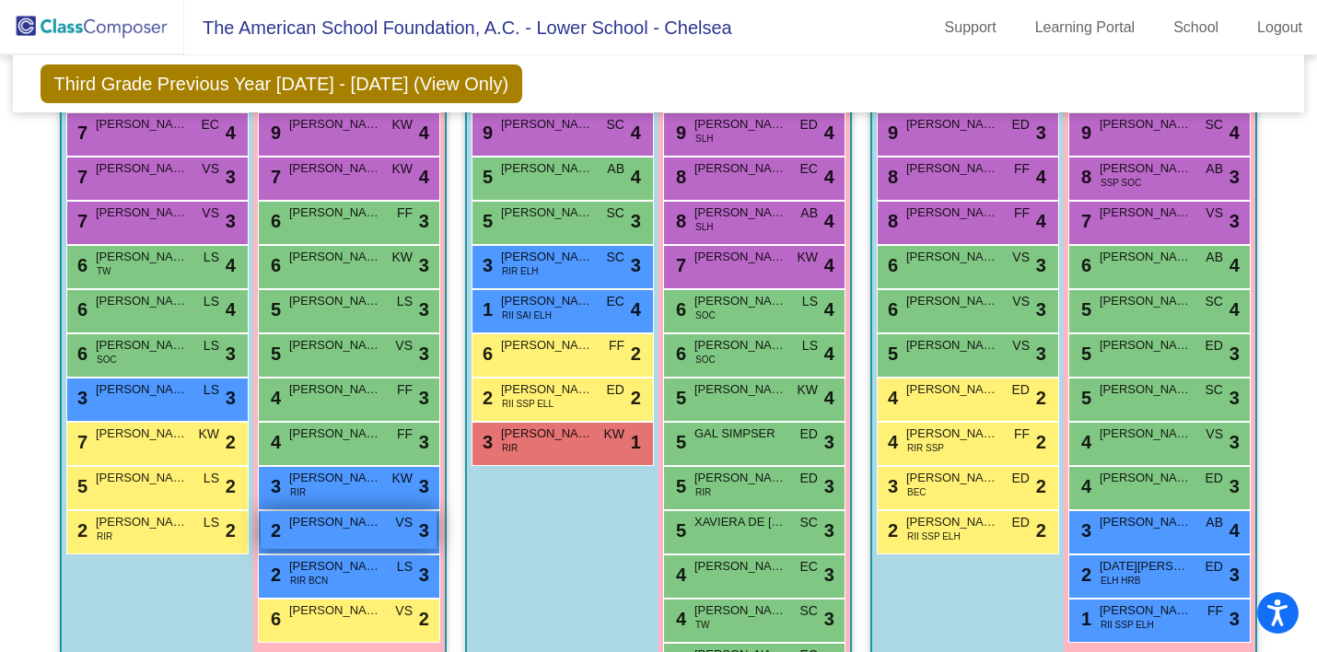
scroll to position [743, 0]
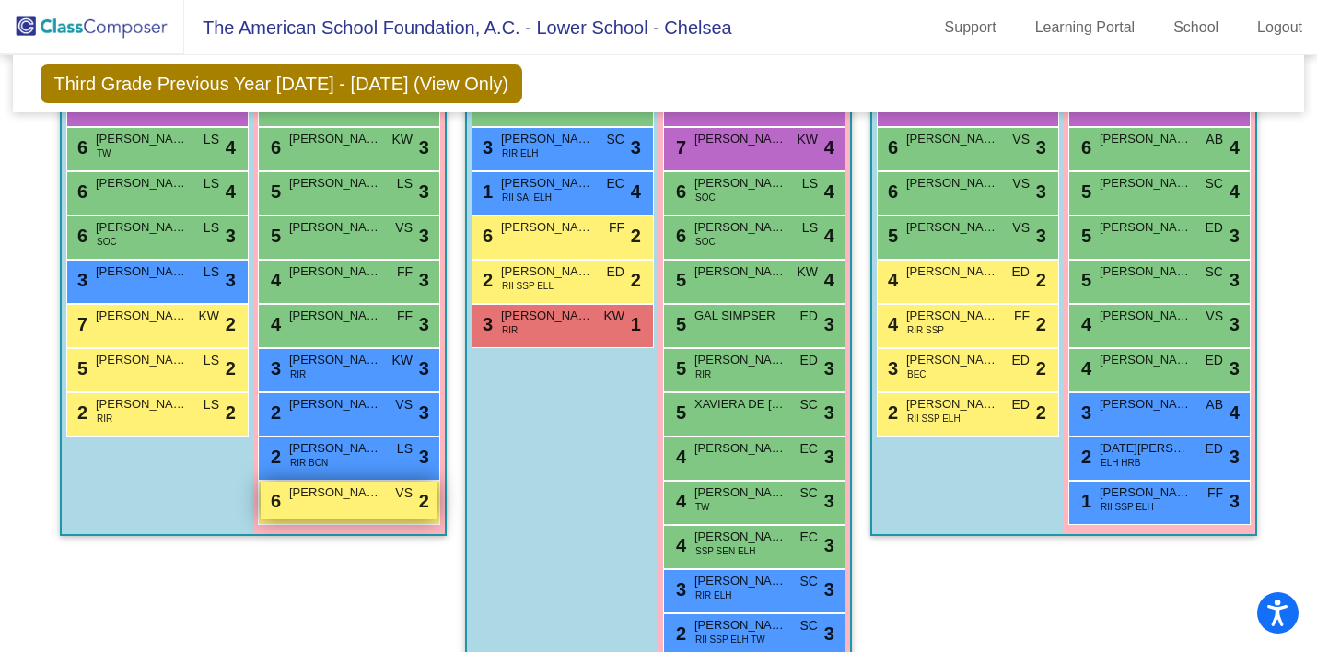
click at [324, 496] on span "[PERSON_NAME]" at bounding box center [335, 493] width 92 height 18
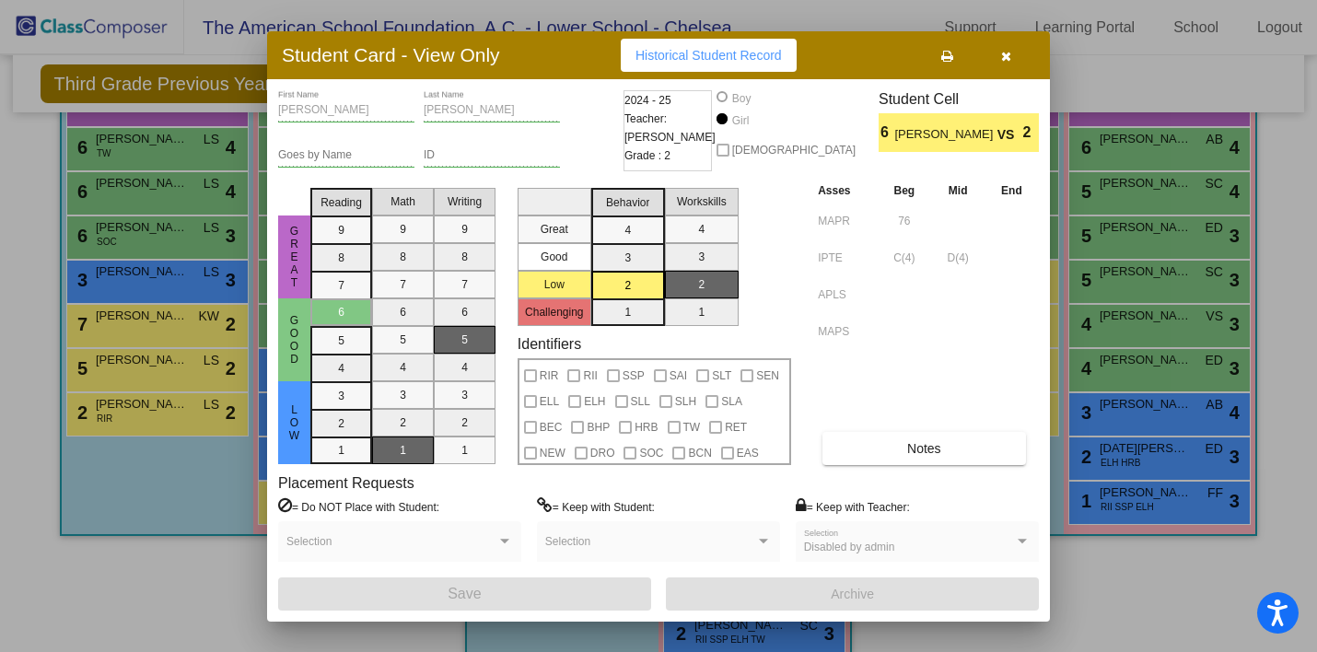
click at [1004, 56] on icon "button" at bounding box center [1006, 56] width 10 height 13
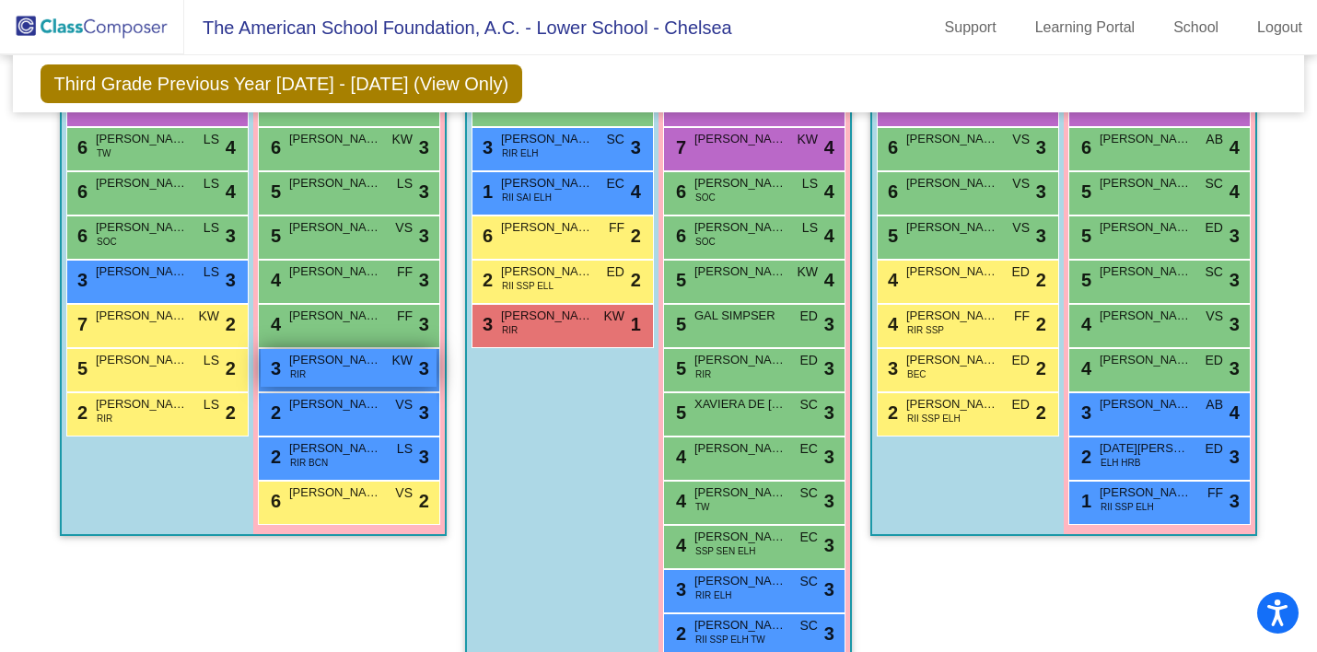
click at [348, 359] on span "[PERSON_NAME]" at bounding box center [335, 360] width 92 height 18
